Goal: Check status: Check status

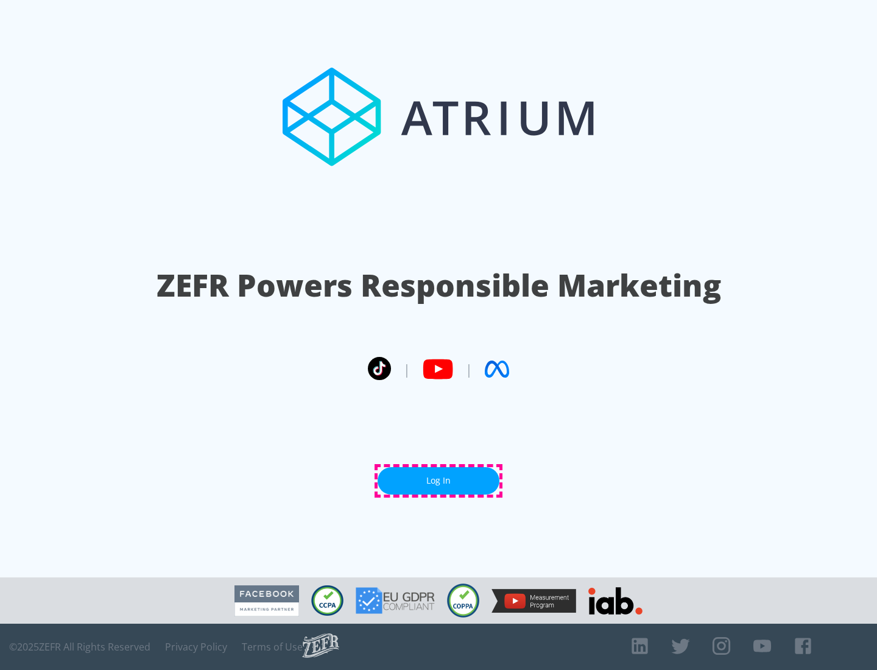
click at [439, 481] on link "Log In" at bounding box center [439, 480] width 122 height 27
